Goal: Information Seeking & Learning: Find specific fact

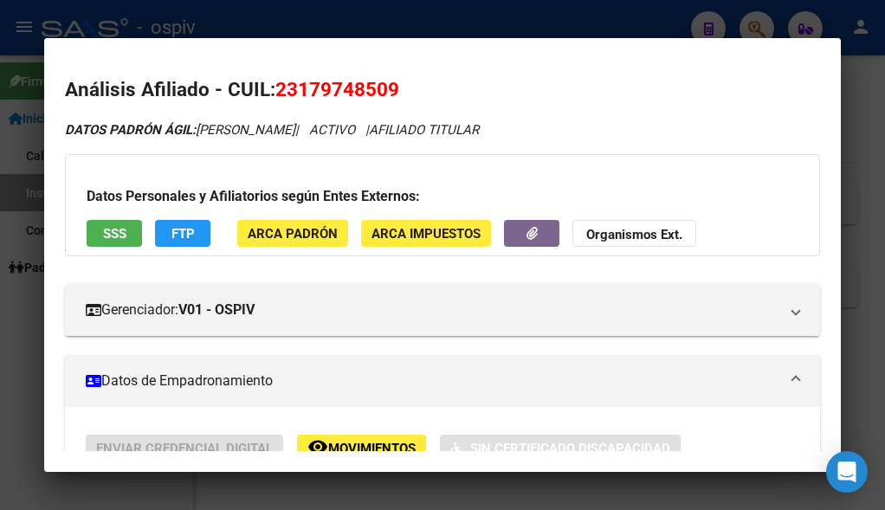
scroll to position [260, 0]
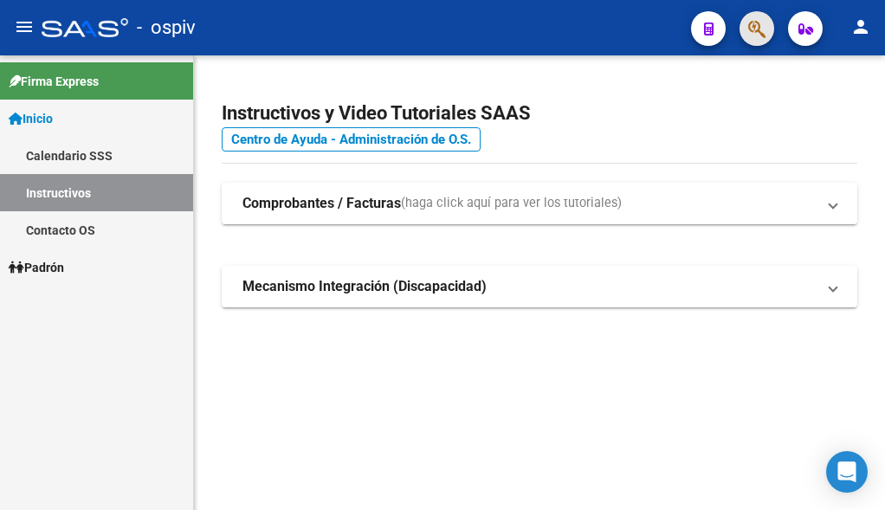
click at [747, 28] on button "button" at bounding box center [756, 28] width 35 height 35
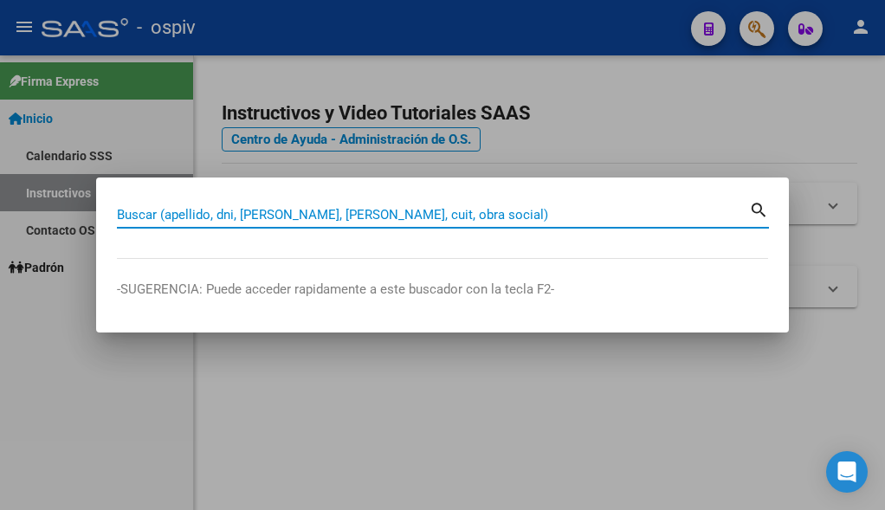
click at [287, 216] on input "Buscar (apellido, dni, [PERSON_NAME], [PERSON_NAME], cuit, obra social)" at bounding box center [433, 215] width 632 height 16
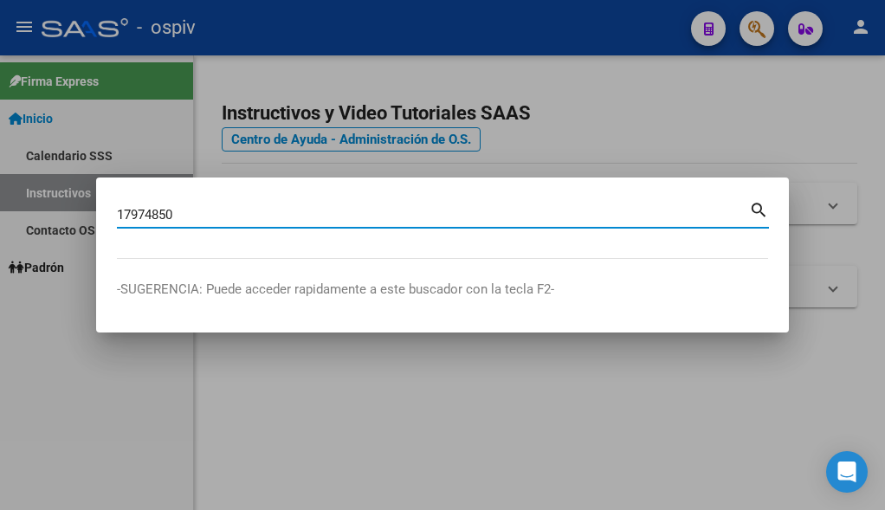
type input "17974850"
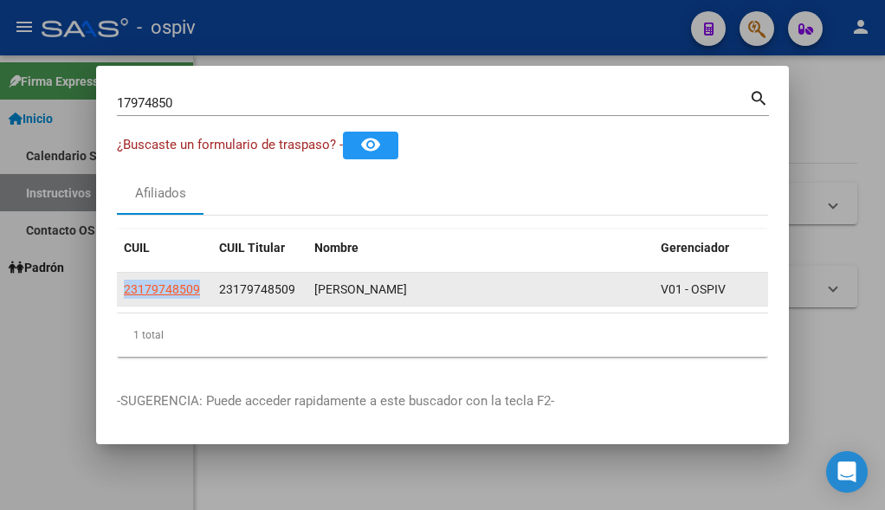
drag, startPoint x: 212, startPoint y: 284, endPoint x: 122, endPoint y: 281, distance: 90.1
click at [122, 281] on div "23179748509 23179748509 [PERSON_NAME][GEOGRAPHIC_DATA] - [PERSON_NAME]" at bounding box center [498, 290] width 762 height 35
copy span "23179748509"
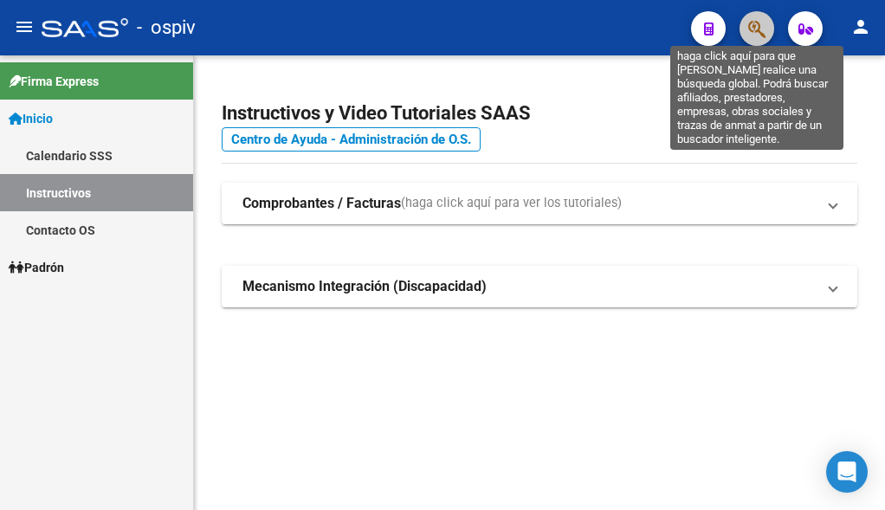
click at [760, 25] on icon "button" at bounding box center [756, 29] width 17 height 20
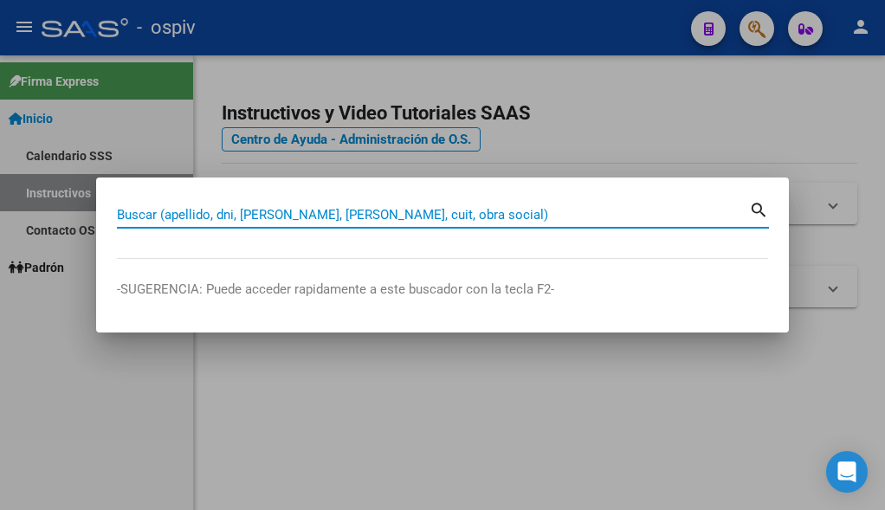
click at [354, 209] on input "Buscar (apellido, dni, [PERSON_NAME], [PERSON_NAME], cuit, obra social)" at bounding box center [433, 215] width 632 height 16
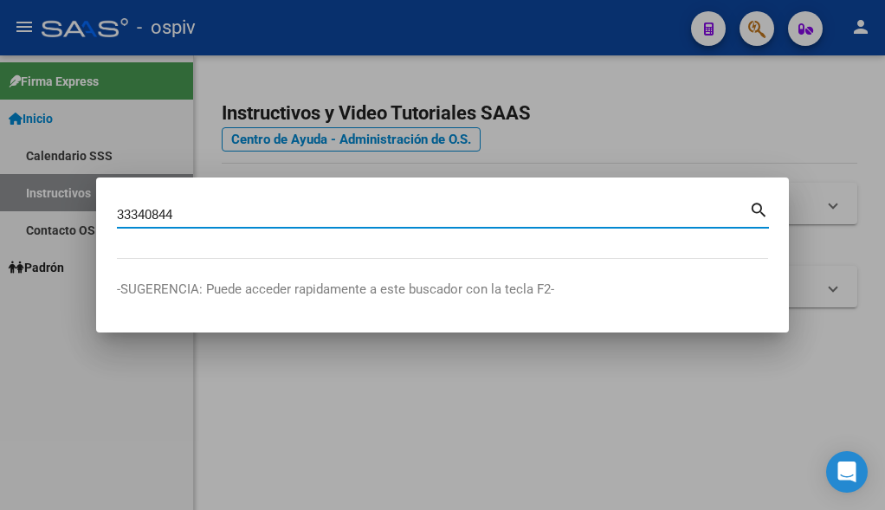
type input "33340844"
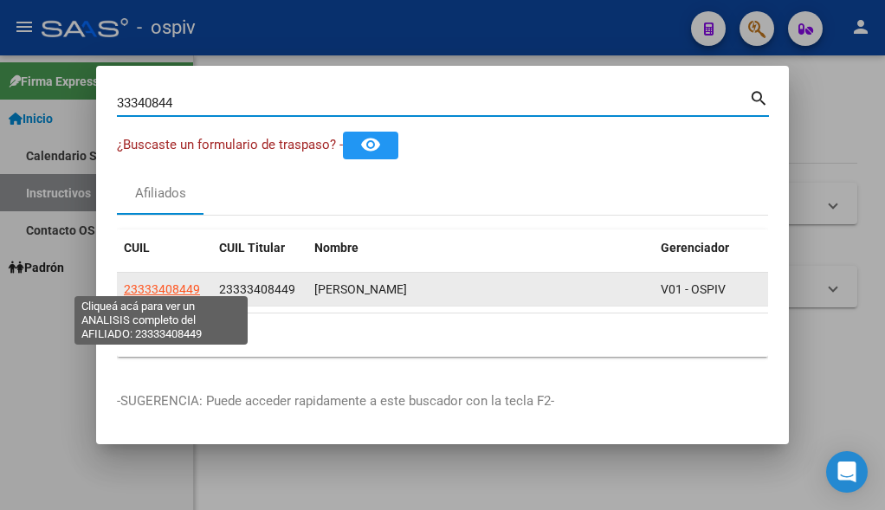
click at [151, 284] on span "23333408449" at bounding box center [162, 289] width 76 height 14
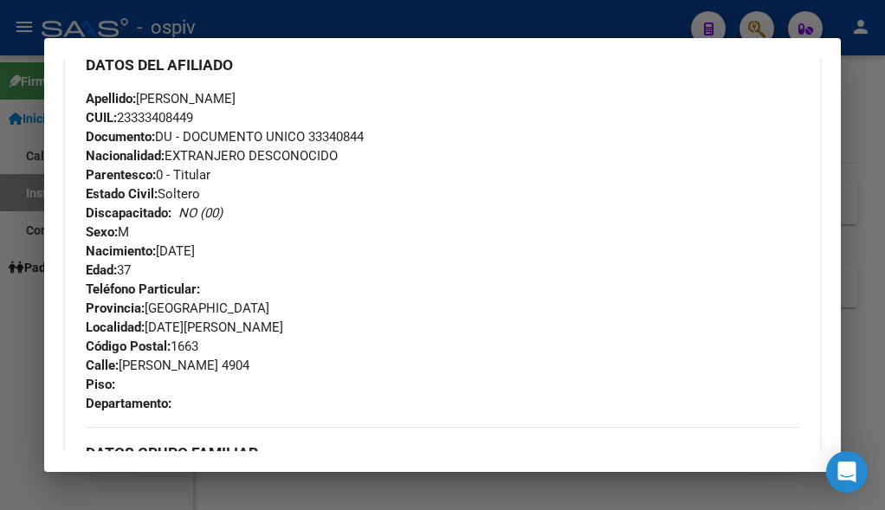
scroll to position [519, 0]
